Goal: Communication & Community: Answer question/provide support

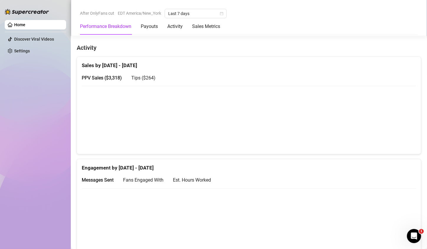
scroll to position [284, 0]
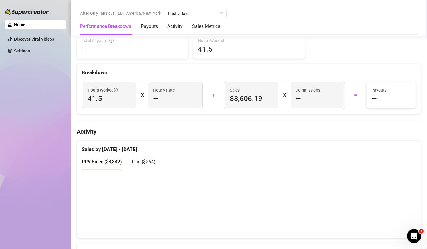
scroll to position [236, 0]
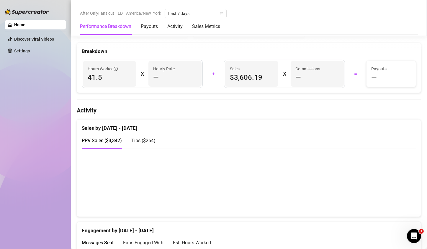
drag, startPoint x: 354, startPoint y: 193, endPoint x: 372, endPoint y: 196, distance: 18.1
click at [357, 194] on canvas at bounding box center [246, 182] width 329 height 59
drag, startPoint x: 397, startPoint y: 199, endPoint x: 396, endPoint y: 183, distance: 16.6
click at [397, 198] on canvas at bounding box center [246, 182] width 329 height 59
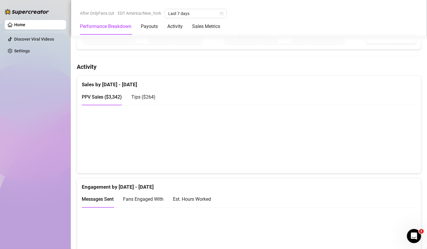
scroll to position [288, 0]
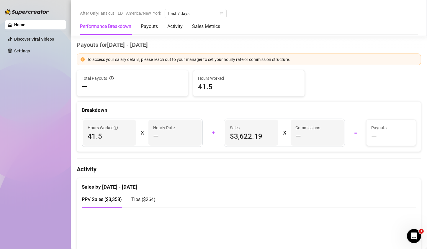
scroll to position [324, 0]
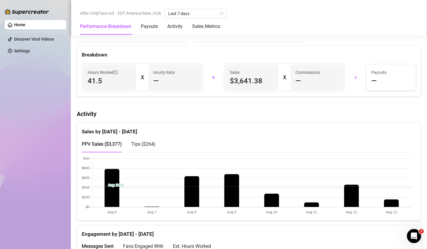
scroll to position [265, 0]
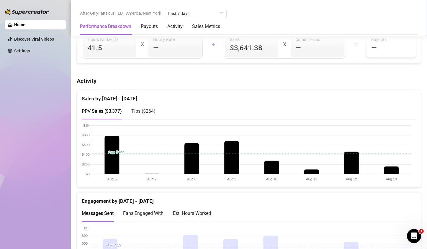
drag, startPoint x: 387, startPoint y: 166, endPoint x: 368, endPoint y: 158, distance: 20.6
click at [387, 167] on canvas at bounding box center [246, 153] width 329 height 59
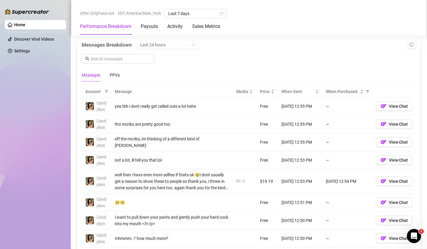
scroll to position [472, 0]
click at [127, 151] on td "not a lot, ill tell you that lol" at bounding box center [171, 160] width 121 height 18
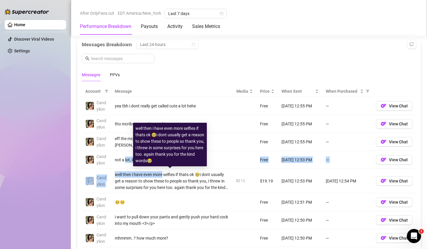
drag, startPoint x: 127, startPoint y: 151, endPoint x: 158, endPoint y: 188, distance: 47.5
click at [157, 175] on tbody "Candylion yea tbh i dont really get called cute a lot hehe Free Aug 13, 12:55 P…" at bounding box center [249, 193] width 334 height 193
click at [158, 188] on div "well then i have even more selfies if thats ok 🥹i dont usually get a reason to …" at bounding box center [172, 181] width 114 height 19
click at [157, 189] on div "well then i have even more selfies if thats ok 🥹i dont usually get a reason to …" at bounding box center [172, 181] width 114 height 19
click at [219, 190] on td "well then i have even more selfies if thats ok 🥹i dont usually get a reason to …" at bounding box center [171, 181] width 121 height 24
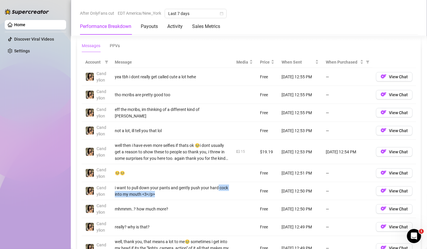
drag, startPoint x: 225, startPoint y: 189, endPoint x: 226, endPoint y: 182, distance: 6.8
click at [226, 182] on td "i want to pull down your pants and gently push your hard cock into my mouth <3<…" at bounding box center [171, 191] width 121 height 18
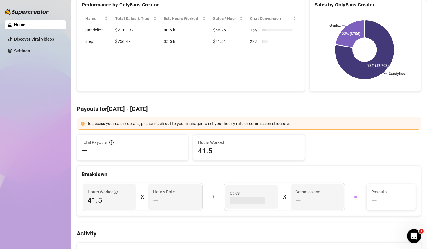
scroll to position [0, 0]
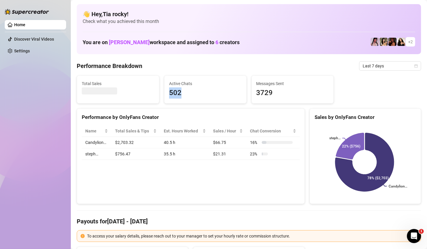
drag, startPoint x: 190, startPoint y: 94, endPoint x: 165, endPoint y: 93, distance: 26.0
click at [165, 93] on div "Active Chats 502" at bounding box center [205, 90] width 82 height 28
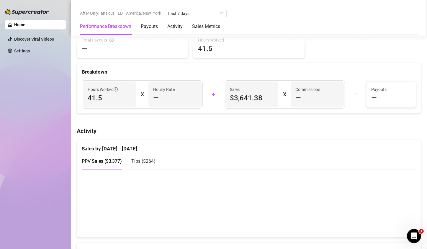
scroll to position [265, 0]
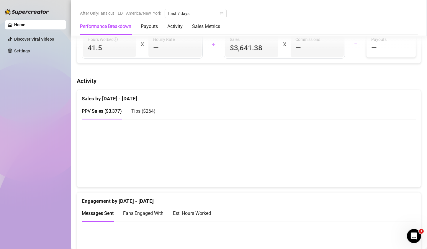
drag, startPoint x: 387, startPoint y: 167, endPoint x: 384, endPoint y: 163, distance: 4.6
click at [386, 166] on canvas at bounding box center [246, 153] width 329 height 59
drag, startPoint x: 355, startPoint y: 171, endPoint x: 386, endPoint y: 172, distance: 31.6
click at [355, 171] on canvas at bounding box center [246, 153] width 329 height 59
drag, startPoint x: 392, startPoint y: 172, endPoint x: 382, endPoint y: 150, distance: 24.0
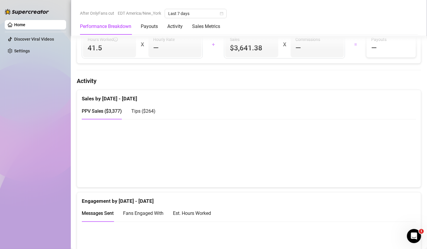
click at [390, 170] on canvas at bounding box center [246, 153] width 329 height 59
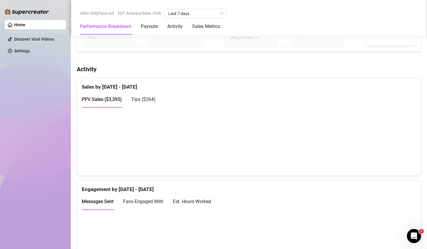
scroll to position [324, 0]
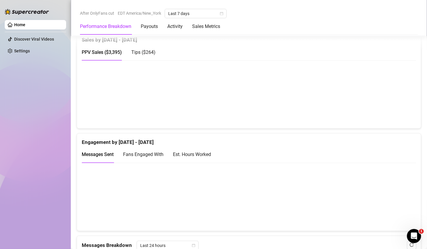
drag, startPoint x: 388, startPoint y: 112, endPoint x: 388, endPoint y: 108, distance: 4.4
click at [388, 108] on canvas at bounding box center [246, 94] width 329 height 59
drag, startPoint x: 349, startPoint y: 108, endPoint x: 382, endPoint y: 106, distance: 32.8
click at [359, 107] on canvas at bounding box center [246, 94] width 329 height 59
drag, startPoint x: 394, startPoint y: 113, endPoint x: 388, endPoint y: 106, distance: 8.8
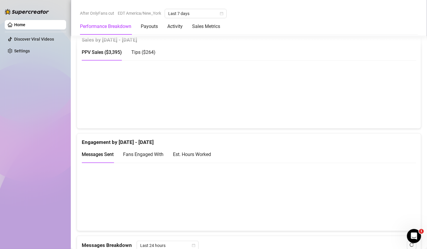
click at [394, 113] on canvas at bounding box center [246, 94] width 329 height 59
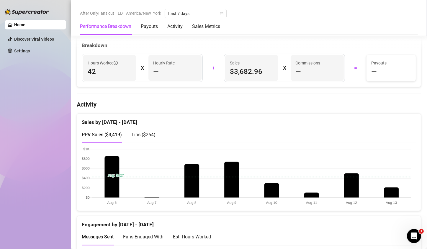
scroll to position [265, 0]
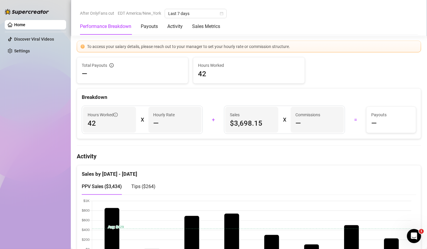
scroll to position [236, 0]
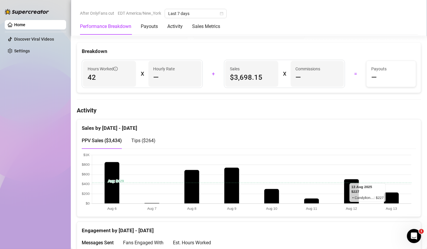
click at [384, 201] on canvas at bounding box center [246, 182] width 329 height 59
drag, startPoint x: 387, startPoint y: 172, endPoint x: 386, endPoint y: 185, distance: 12.7
click at [386, 185] on canvas at bounding box center [246, 182] width 329 height 59
drag, startPoint x: 387, startPoint y: 199, endPoint x: 384, endPoint y: 192, distance: 8.0
click at [385, 206] on canvas at bounding box center [246, 182] width 329 height 59
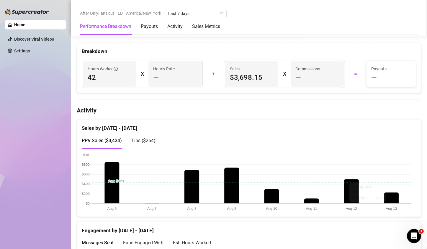
drag, startPoint x: 384, startPoint y: 188, endPoint x: 393, endPoint y: 176, distance: 14.8
click at [388, 194] on canvas at bounding box center [246, 182] width 329 height 59
drag, startPoint x: 343, startPoint y: 197, endPoint x: 391, endPoint y: 182, distance: 50.1
click at [343, 196] on canvas at bounding box center [246, 182] width 329 height 59
drag, startPoint x: 405, startPoint y: 203, endPoint x: 384, endPoint y: 200, distance: 21.0
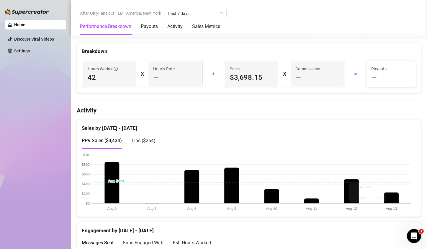
click at [400, 200] on canvas at bounding box center [246, 182] width 329 height 59
drag, startPoint x: 291, startPoint y: 192, endPoint x: 274, endPoint y: 197, distance: 18.2
click at [285, 195] on canvas at bounding box center [246, 182] width 329 height 59
drag, startPoint x: 273, startPoint y: 198, endPoint x: 334, endPoint y: 190, distance: 61.2
click at [274, 198] on canvas at bounding box center [246, 182] width 329 height 59
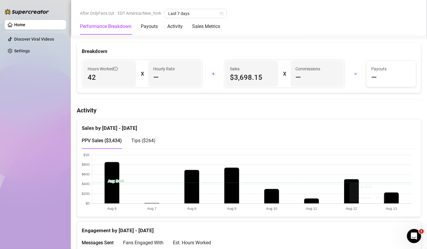
drag, startPoint x: 374, startPoint y: 204, endPoint x: 402, endPoint y: 203, distance: 27.7
click at [394, 203] on canvas at bounding box center [246, 182] width 329 height 59
drag, startPoint x: 404, startPoint y: 203, endPoint x: 387, endPoint y: 199, distance: 17.7
click at [387, 199] on canvas at bounding box center [246, 182] width 329 height 59
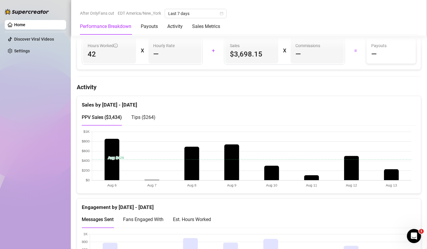
scroll to position [354, 0]
